Goal: Find specific page/section: Find specific page/section

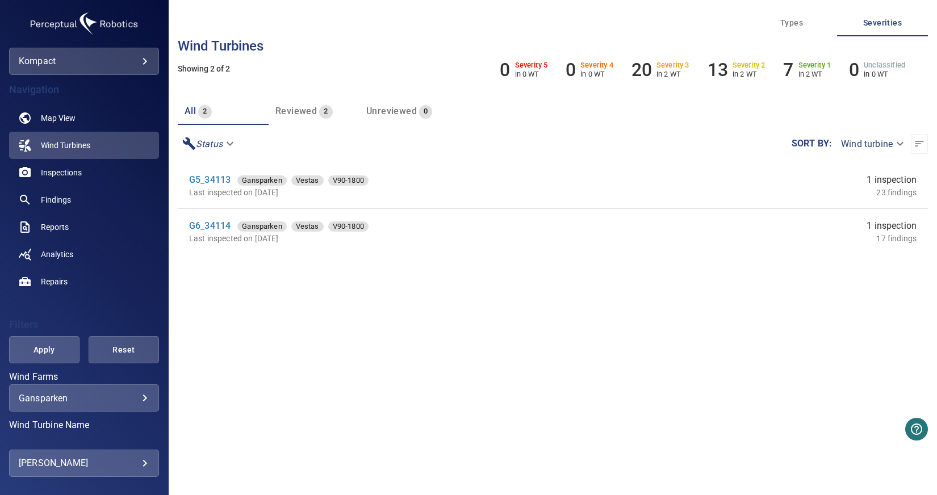
click at [296, 111] on span "Reviewed" at bounding box center [295, 111] width 41 height 11
click at [187, 110] on span "all" at bounding box center [190, 111] width 11 height 11
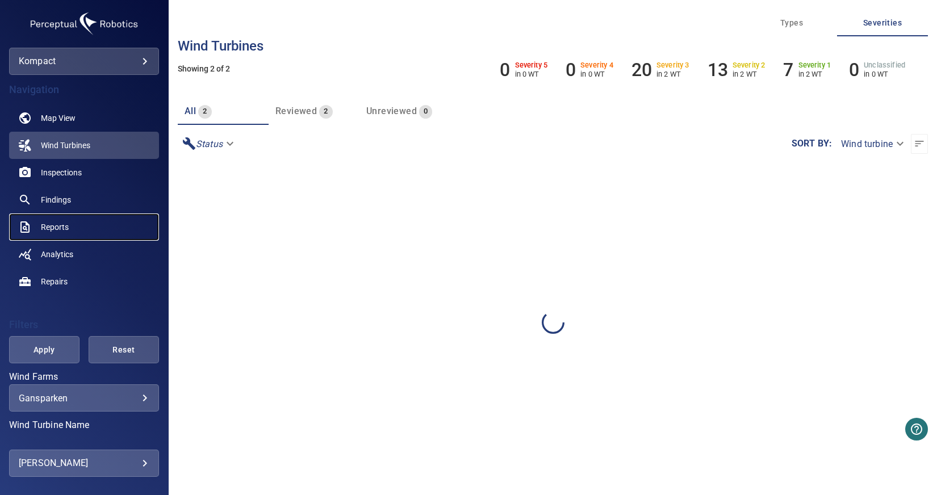
click at [58, 223] on span "Reports" at bounding box center [55, 226] width 28 height 11
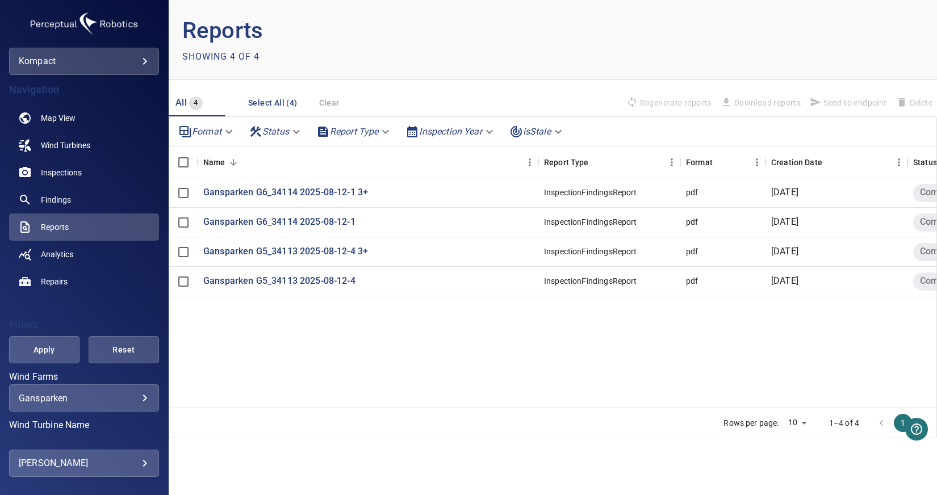
click at [145, 55] on body "**********" at bounding box center [468, 247] width 937 height 495
click at [240, 102] on link "kompactorronenergy" at bounding box center [229, 102] width 131 height 20
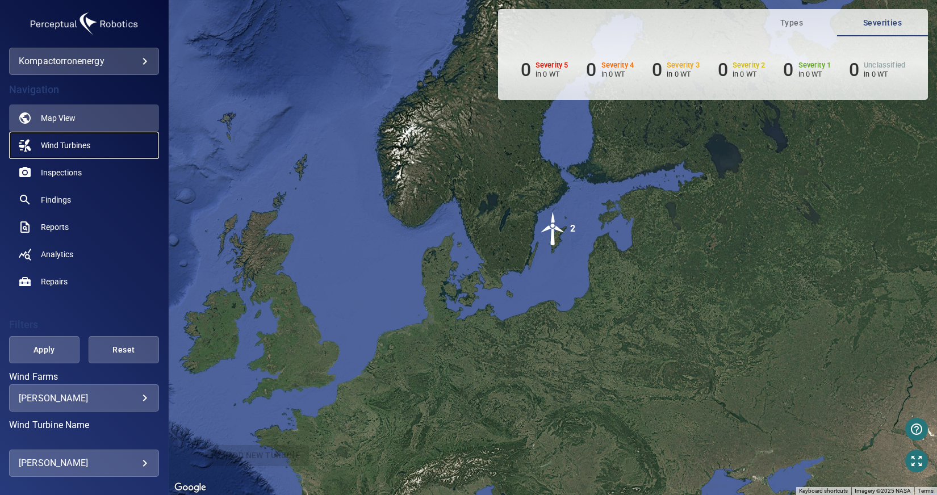
click at [90, 137] on link "Wind Turbines" at bounding box center [84, 145] width 150 height 27
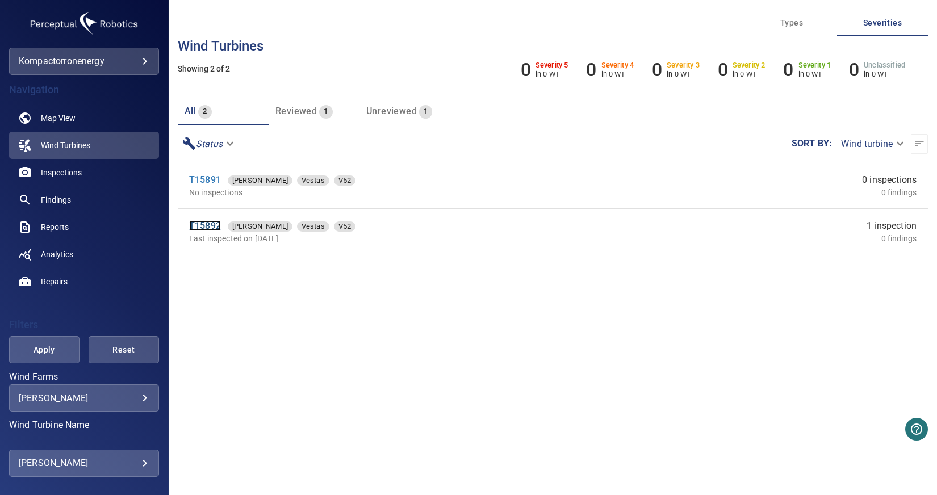
click at [210, 225] on link "T15892" at bounding box center [205, 225] width 32 height 11
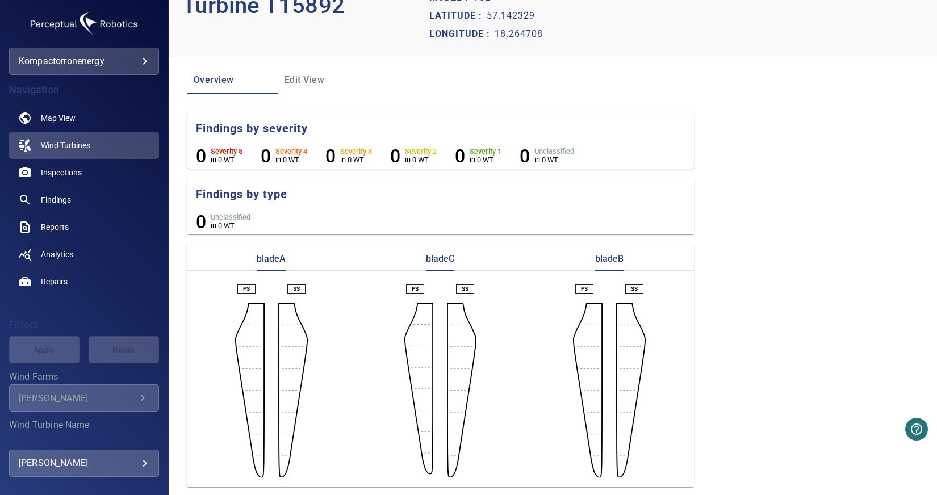
scroll to position [44, 0]
click at [66, 225] on span "Reports" at bounding box center [55, 226] width 28 height 11
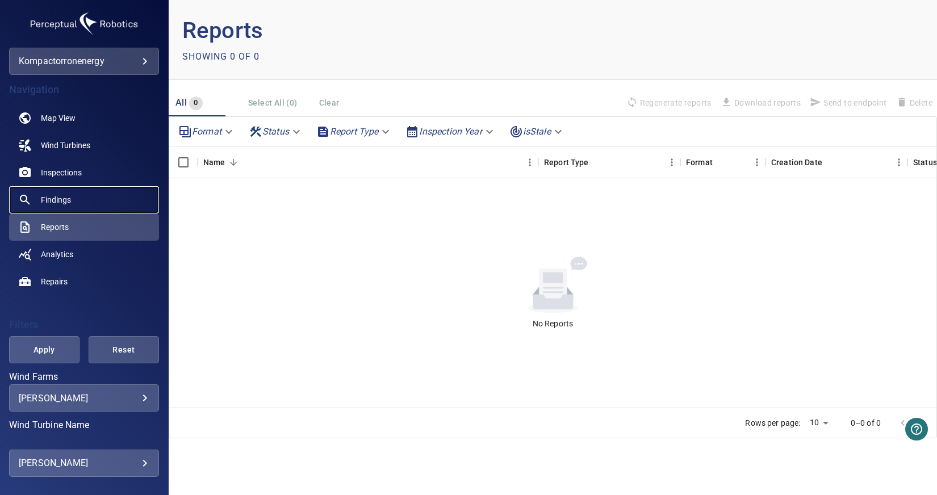
click at [70, 200] on span "Findings" at bounding box center [56, 199] width 30 height 11
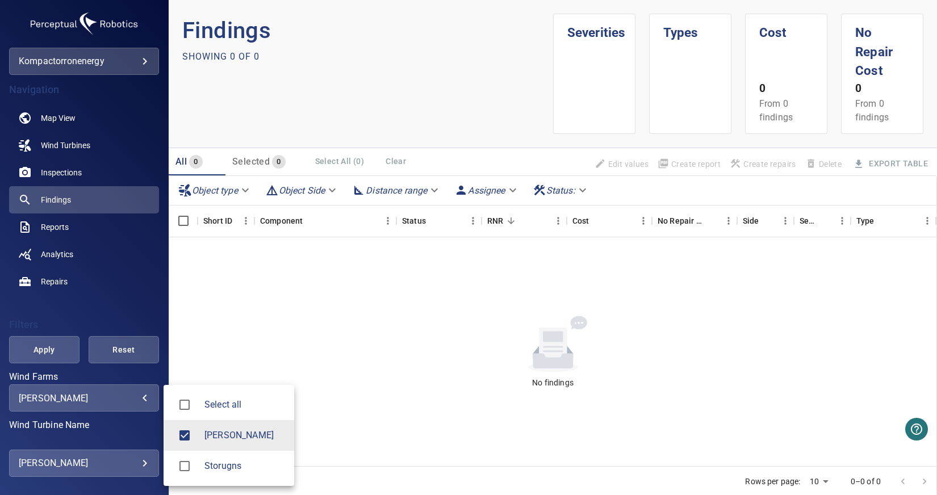
click at [107, 401] on body "**********" at bounding box center [468, 247] width 937 height 495
click at [215, 464] on span "Storugns" at bounding box center [244, 466] width 81 height 14
type input "**********"
click at [71, 221] on div at bounding box center [468, 247] width 937 height 495
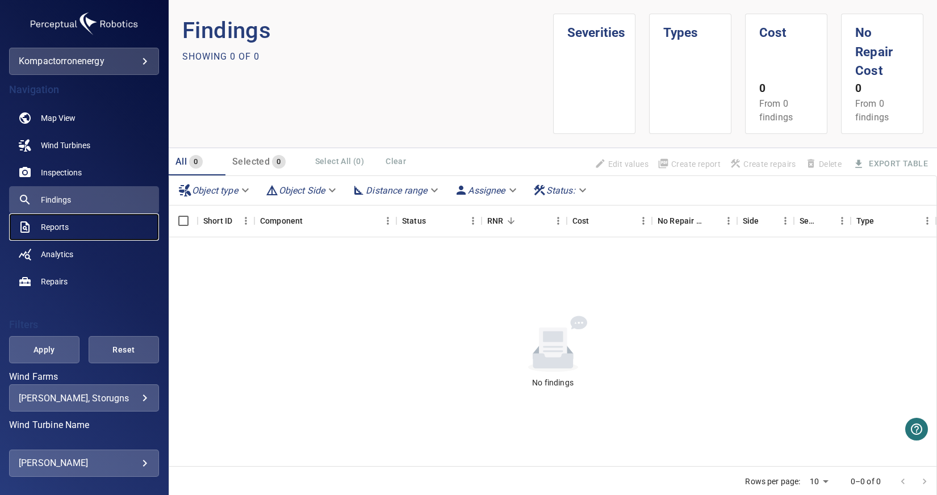
click at [71, 228] on link "Reports" at bounding box center [84, 226] width 150 height 27
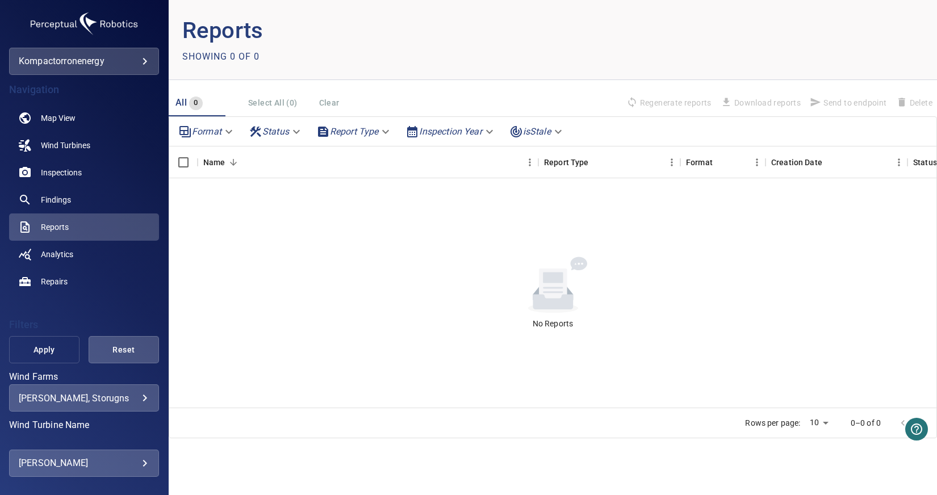
click at [65, 353] on button "Apply" at bounding box center [44, 349] width 70 height 27
click at [79, 166] on link "Inspections" at bounding box center [84, 172] width 150 height 27
